Goal: Task Accomplishment & Management: Use online tool/utility

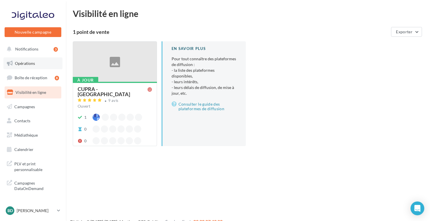
click at [25, 62] on span "Opérations" at bounding box center [25, 63] width 20 height 5
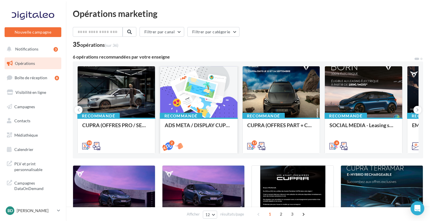
click at [196, 87] on div at bounding box center [198, 92] width 77 height 52
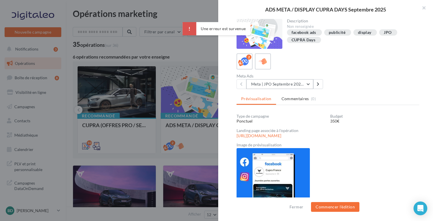
click at [308, 84] on button "Meta | JPO Septembre 2025 | Drive to store" at bounding box center [279, 84] width 67 height 10
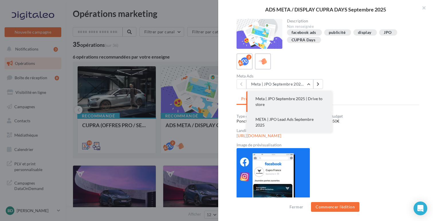
click at [297, 116] on button "META | JPO Lead Ads Septembre 2025" at bounding box center [289, 122] width 86 height 21
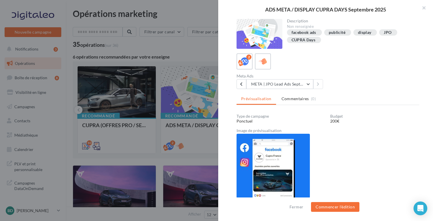
scroll to position [1, 0]
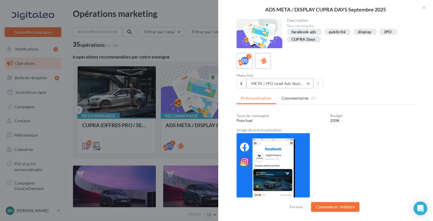
click at [307, 85] on button "META | JPO Lead Ads Septembre 2025" at bounding box center [279, 84] width 67 height 10
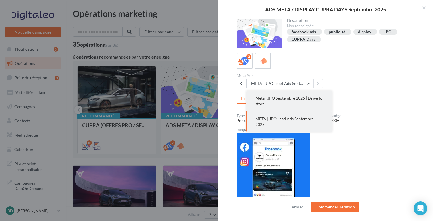
click at [300, 101] on button "Meta | JPO Septembre 2025 | Drive to store" at bounding box center [289, 101] width 86 height 21
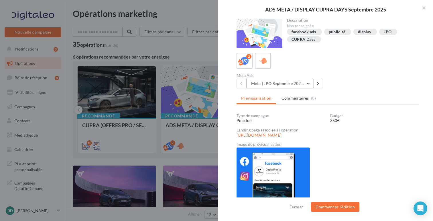
click at [308, 83] on button "Meta | JPO Septembre 2025 | Drive to store" at bounding box center [279, 84] width 67 height 10
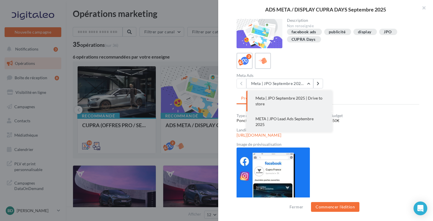
click at [293, 122] on button "META | JPO Lead Ads Septembre 2025" at bounding box center [289, 121] width 86 height 21
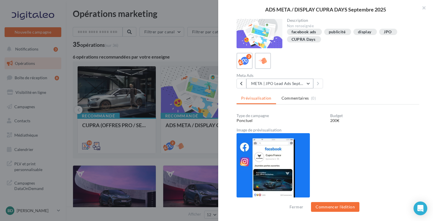
click at [307, 83] on button "META | JPO Lead Ads Septembre 2025" at bounding box center [279, 84] width 67 height 10
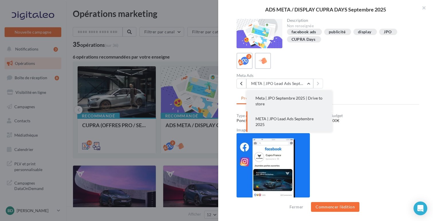
click at [300, 97] on span "Meta | JPO Septembre 2025 | Drive to store" at bounding box center [289, 100] width 67 height 11
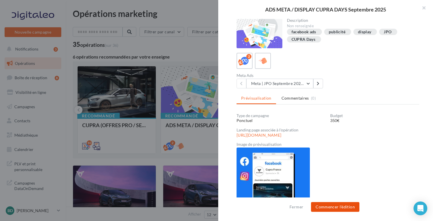
click at [339, 207] on button "Commencer l'édition" at bounding box center [335, 207] width 48 height 10
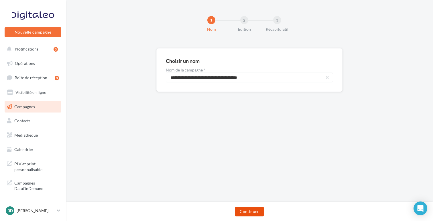
click at [250, 211] on button "Continuer" at bounding box center [249, 211] width 28 height 10
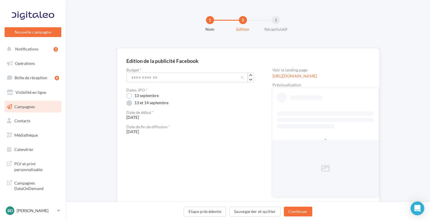
click at [148, 103] on label "13 et 14 septembre" at bounding box center [147, 103] width 42 height 6
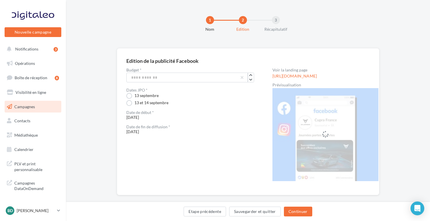
scroll to position [8, 0]
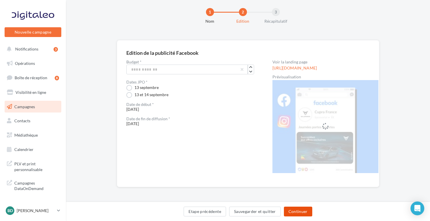
click at [297, 211] on button "Continuer" at bounding box center [298, 211] width 28 height 10
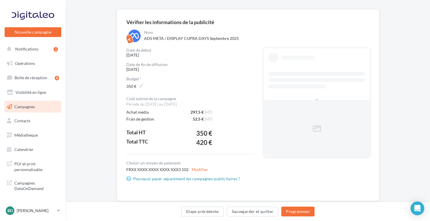
scroll to position [52, 0]
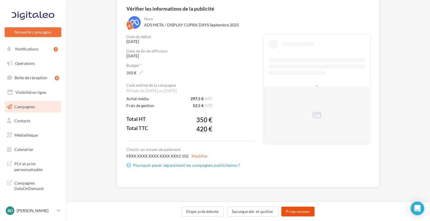
click at [289, 211] on button "Programmer" at bounding box center [297, 211] width 33 height 10
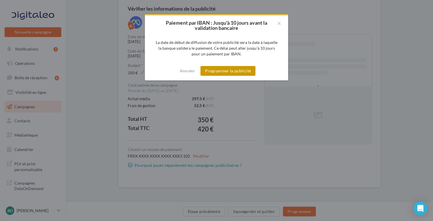
click at [226, 73] on button "Programmer la publicité" at bounding box center [228, 71] width 55 height 10
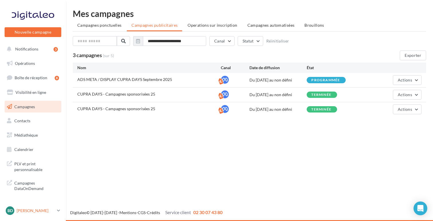
click at [39, 209] on p "[PERSON_NAME]" at bounding box center [36, 210] width 38 height 6
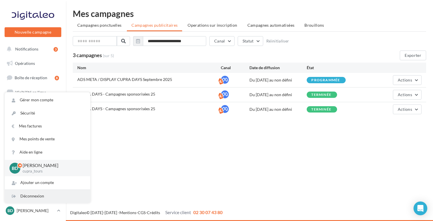
click at [35, 197] on div "Déconnexion" at bounding box center [47, 195] width 85 height 13
